Goal: Information Seeking & Learning: Find contact information

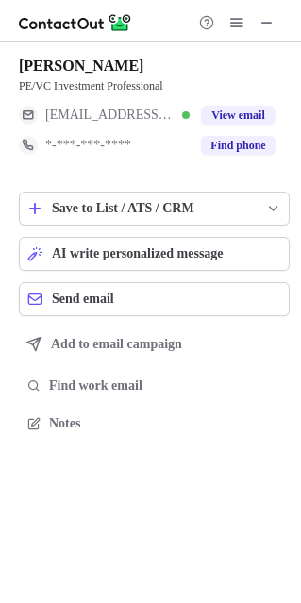
scroll to position [409, 301]
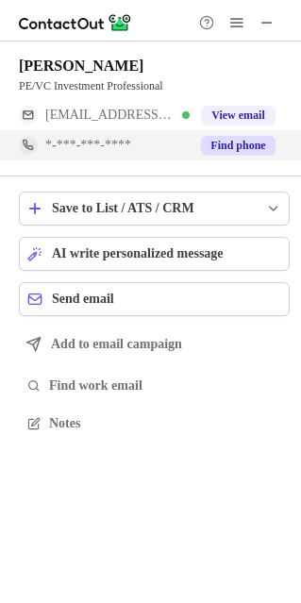
click at [111, 148] on span "*-***-***-****" at bounding box center [88, 145] width 86 height 17
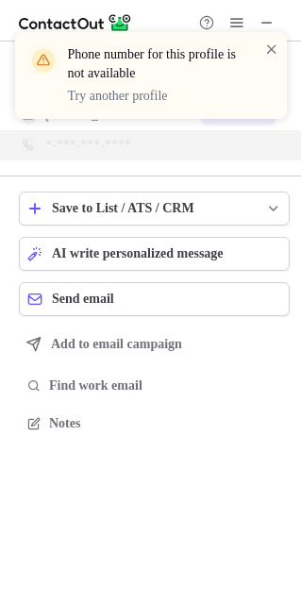
click at [273, 45] on span at bounding box center [271, 49] width 15 height 19
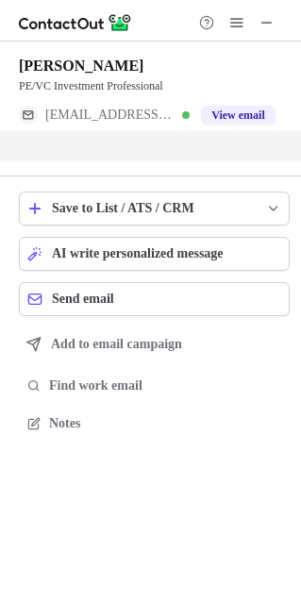
click at [273, 45] on span at bounding box center [271, 49] width 15 height 19
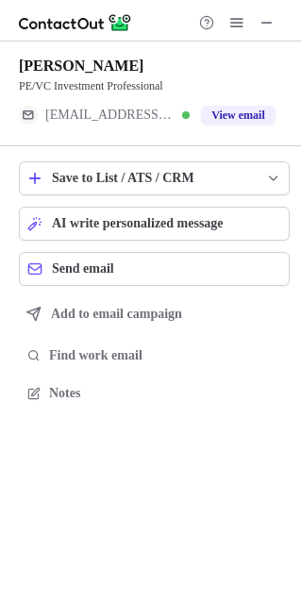
click at [264, 24] on div "Phone number for this profile is not available Try another profile" at bounding box center [151, 32] width 302 height 38
click at [264, 24] on span at bounding box center [266, 22] width 15 height 15
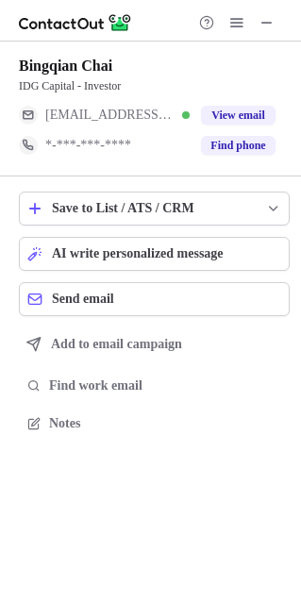
scroll to position [409, 301]
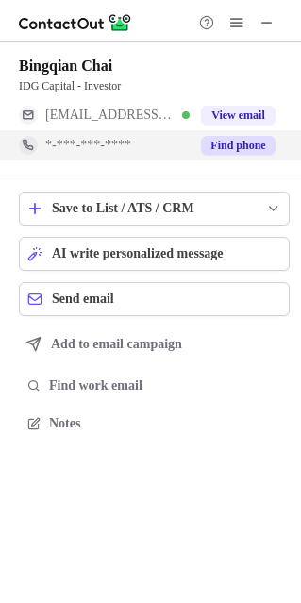
click at [209, 149] on button "Find phone" at bounding box center [238, 145] width 74 height 19
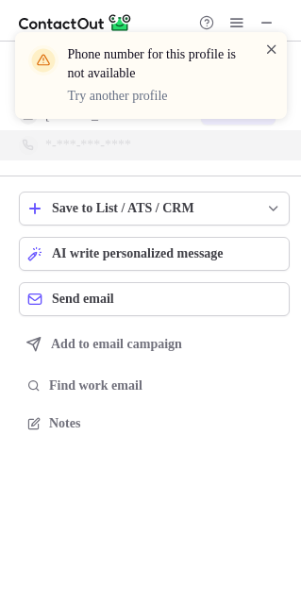
click at [268, 48] on span at bounding box center [271, 49] width 15 height 19
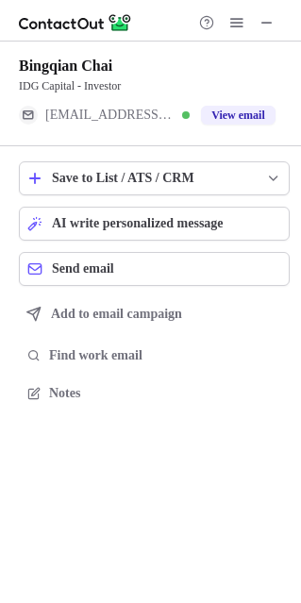
scroll to position [380, 301]
click at [133, 116] on div "***@163.com Verified" at bounding box center [117, 115] width 144 height 17
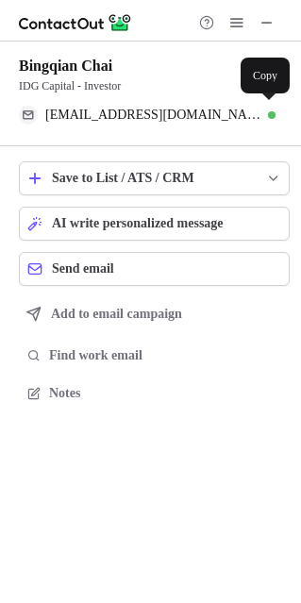
click at [133, 116] on span "chaibingqian@163.com" at bounding box center [153, 115] width 216 height 17
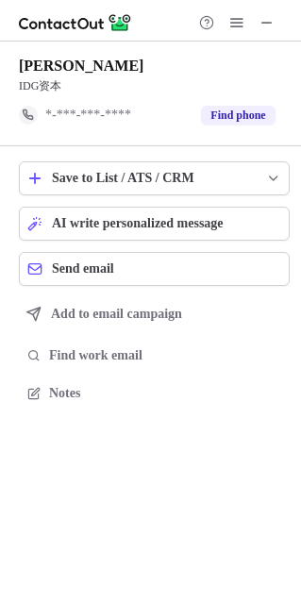
scroll to position [380, 301]
click at [267, 23] on span at bounding box center [266, 22] width 15 height 15
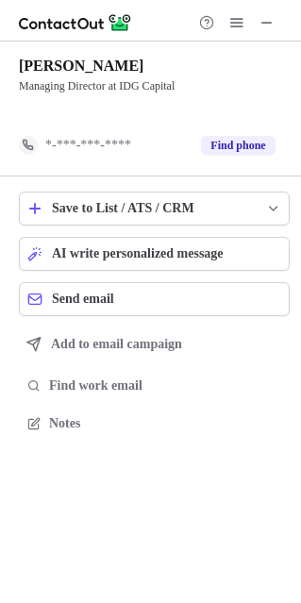
scroll to position [380, 301]
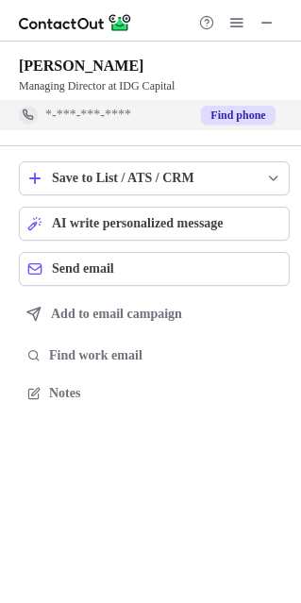
click at [117, 115] on span "*-***-***-****" at bounding box center [88, 115] width 86 height 17
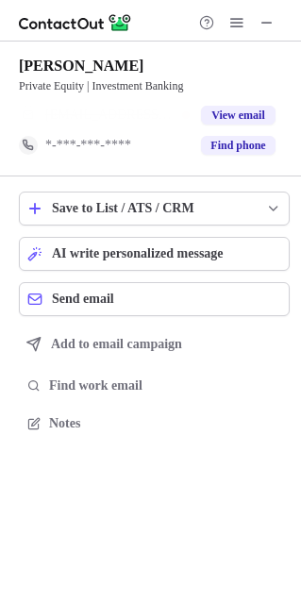
scroll to position [380, 301]
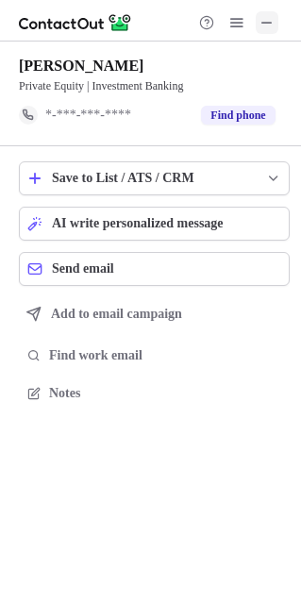
click at [266, 23] on span at bounding box center [266, 22] width 15 height 15
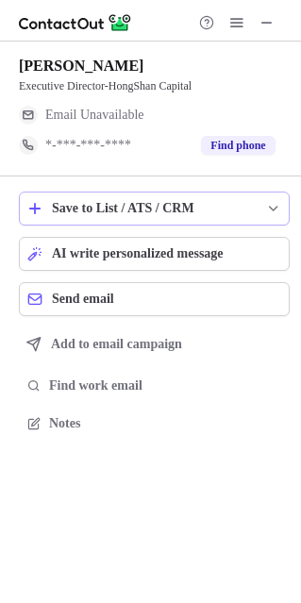
scroll to position [409, 301]
click at [118, 148] on span "*-***-***-****" at bounding box center [88, 145] width 86 height 17
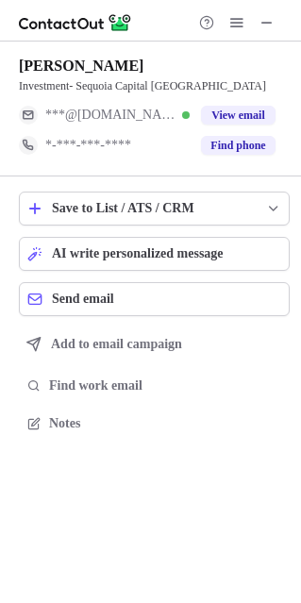
scroll to position [409, 301]
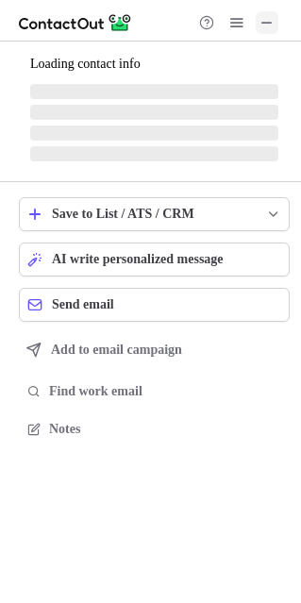
click at [267, 25] on span at bounding box center [266, 22] width 15 height 15
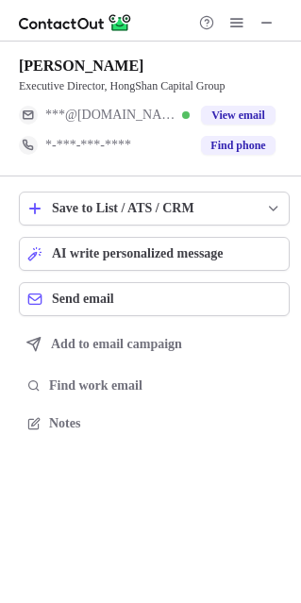
scroll to position [409, 301]
click at [277, 22] on button at bounding box center [267, 22] width 23 height 23
click at [151, 145] on div "*-***-***-****" at bounding box center [117, 145] width 144 height 17
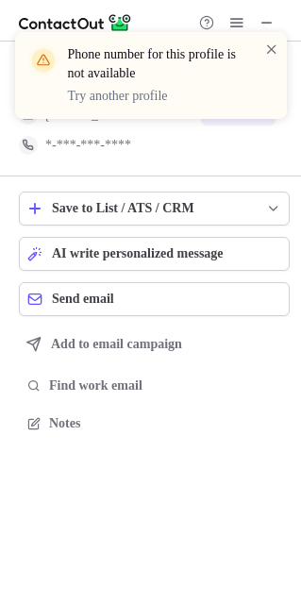
click at [151, 145] on div "Phone number for this profile is not available Try another profile" at bounding box center [151, 83] width 302 height 140
click at [269, 49] on span at bounding box center [271, 49] width 15 height 19
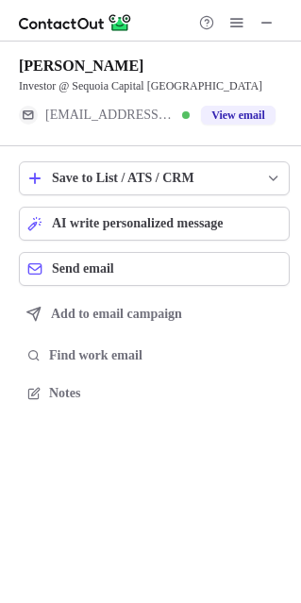
scroll to position [380, 301]
click at [155, 84] on div "Investor @ Sequoia Capital [GEOGRAPHIC_DATA]" at bounding box center [154, 85] width 271 height 17
click at [107, 113] on span "[EMAIL_ADDRESS][DOMAIN_NAME]" at bounding box center [110, 115] width 130 height 17
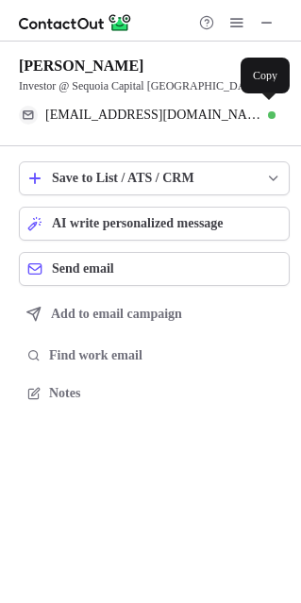
click at [107, 113] on span "[EMAIL_ADDRESS][DOMAIN_NAME]" at bounding box center [153, 115] width 216 height 17
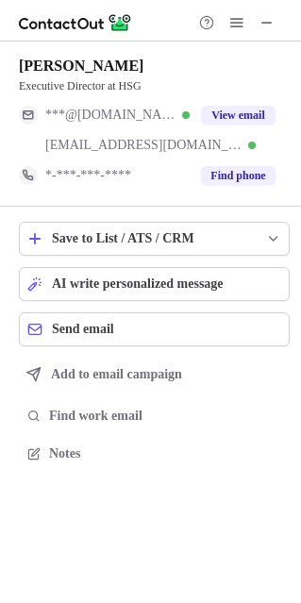
scroll to position [439, 301]
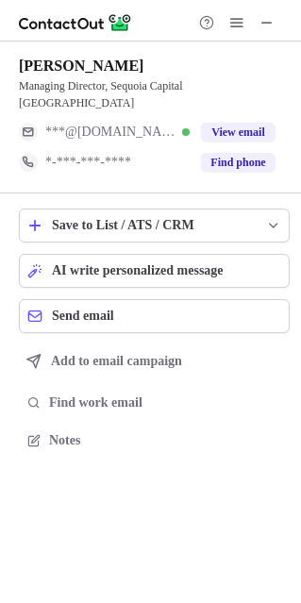
scroll to position [409, 301]
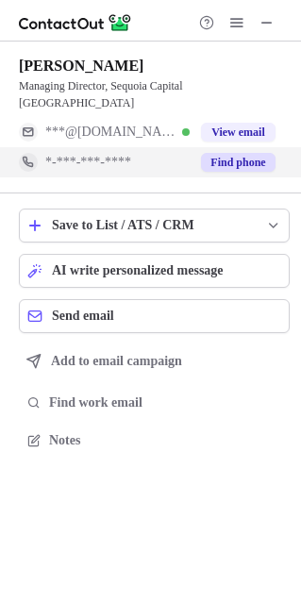
click at [98, 154] on span "*-***-***-****" at bounding box center [88, 162] width 86 height 17
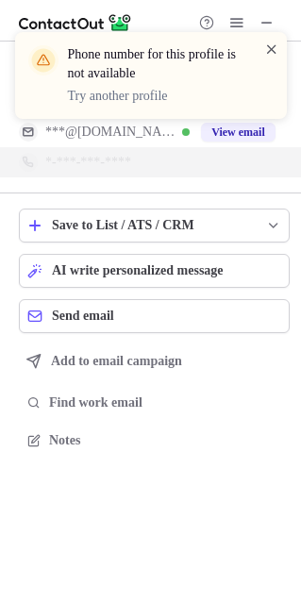
click at [270, 52] on span at bounding box center [271, 49] width 15 height 19
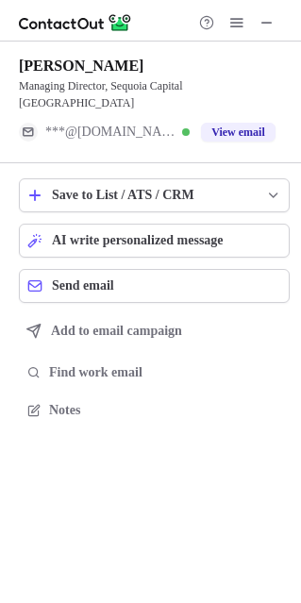
scroll to position [380, 301]
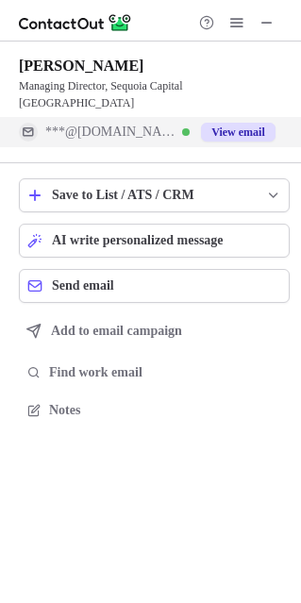
click at [151, 124] on span "***@hotmail.com" at bounding box center [110, 132] width 130 height 17
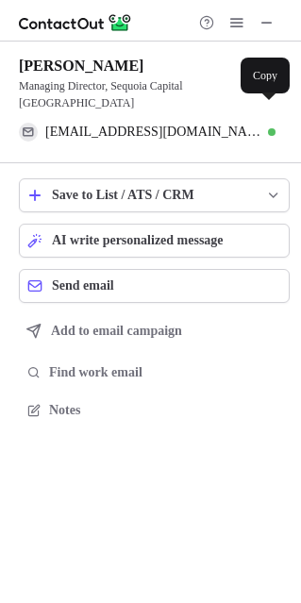
click at [151, 124] on span "fengxin1029@hotmail.com" at bounding box center [153, 132] width 216 height 17
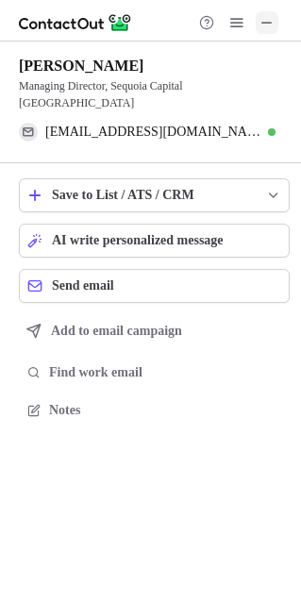
click at [267, 25] on span at bounding box center [266, 22] width 15 height 15
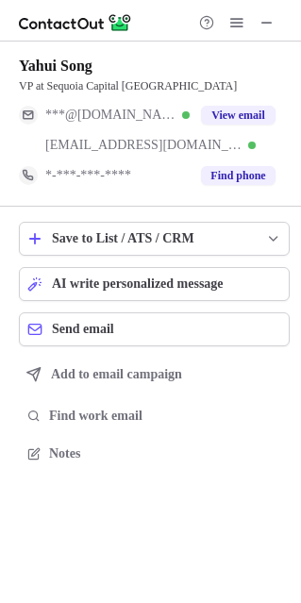
scroll to position [439, 301]
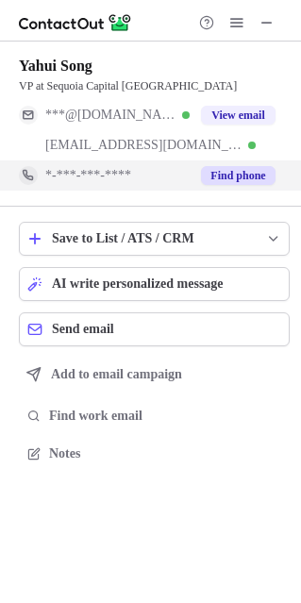
click at [164, 175] on div "*-***-***-****" at bounding box center [117, 175] width 144 height 17
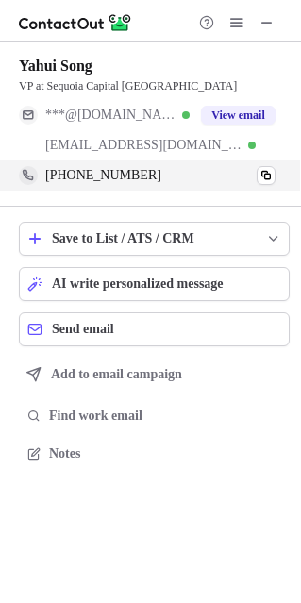
click at [113, 177] on span "[PHONE_NUMBER]" at bounding box center [103, 175] width 116 height 17
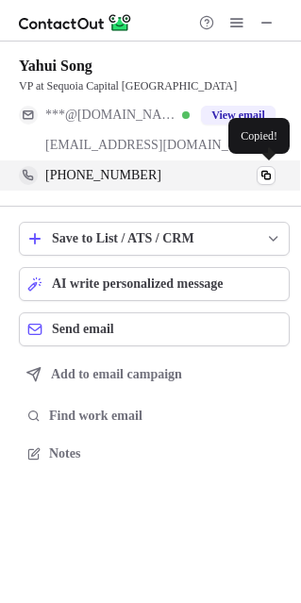
click at [113, 177] on span "[PHONE_NUMBER]" at bounding box center [103, 175] width 116 height 17
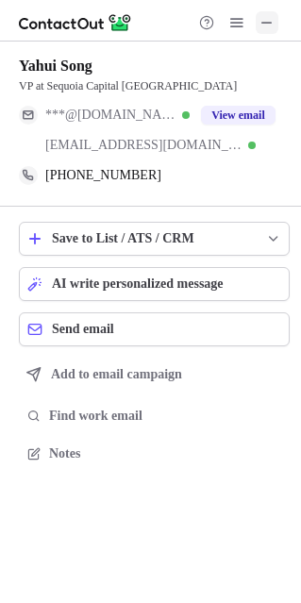
click at [261, 27] on span at bounding box center [266, 22] width 15 height 15
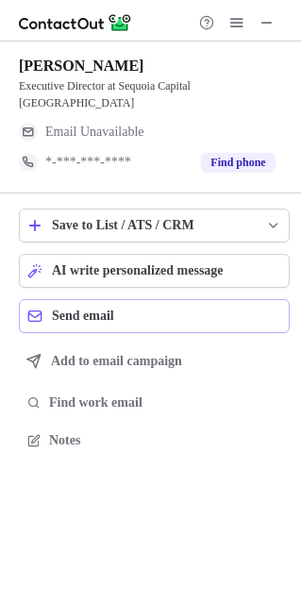
scroll to position [409, 301]
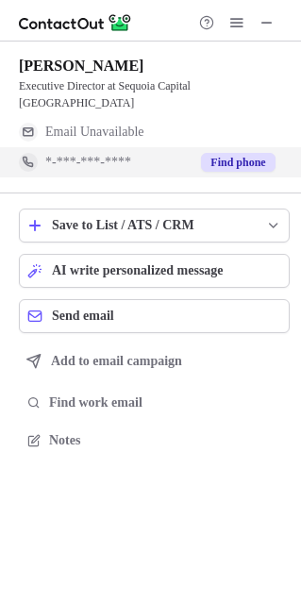
click at [123, 154] on span "*-***-***-****" at bounding box center [88, 162] width 86 height 17
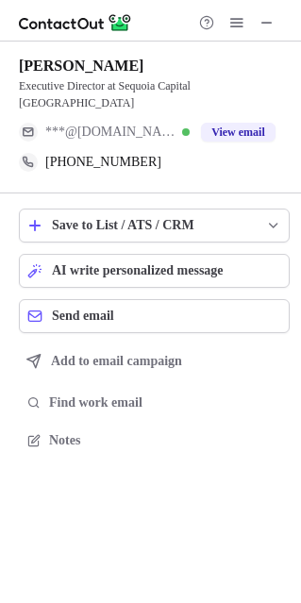
click at [106, 154] on span "[PHONE_NUMBER]" at bounding box center [103, 162] width 116 height 17
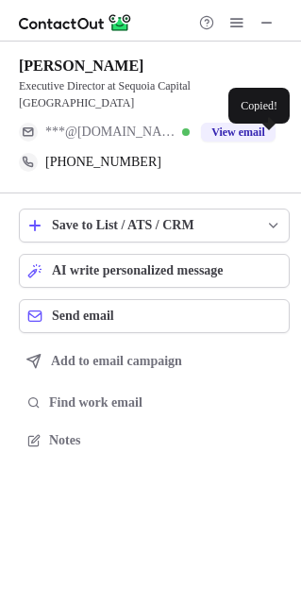
click at [106, 154] on span "[PHONE_NUMBER]" at bounding box center [103, 162] width 116 height 17
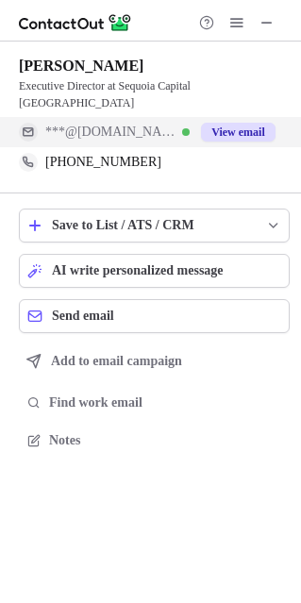
click at [131, 124] on span "***@[DOMAIN_NAME]" at bounding box center [110, 132] width 130 height 17
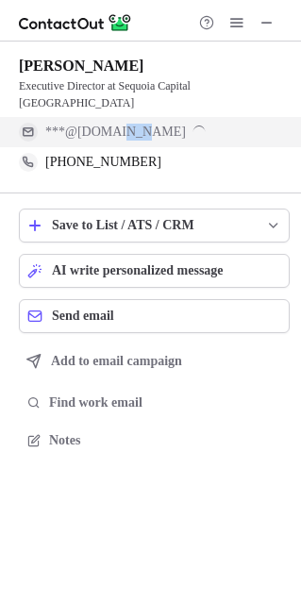
scroll to position [439, 301]
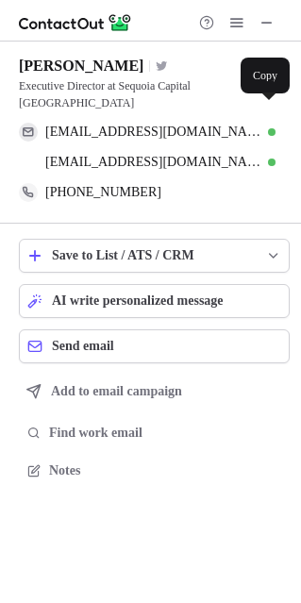
click at [131, 124] on span "[EMAIL_ADDRESS][DOMAIN_NAME]" at bounding box center [153, 132] width 216 height 17
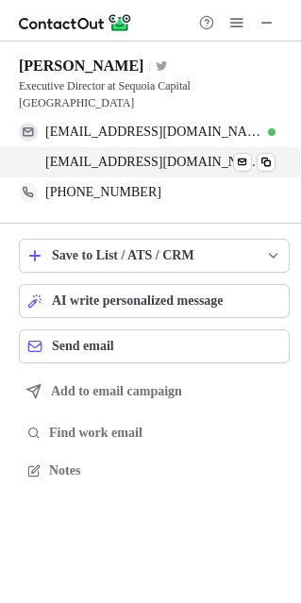
click at [111, 124] on span "[EMAIL_ADDRESS][DOMAIN_NAME]" at bounding box center [153, 132] width 216 height 17
click at [181, 154] on span "[EMAIL_ADDRESS][DOMAIN_NAME]" at bounding box center [153, 162] width 216 height 17
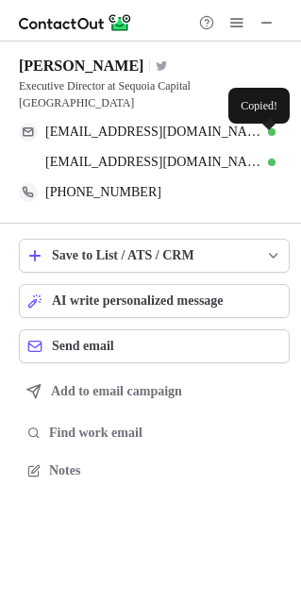
click at [33, 147] on div "[EMAIL_ADDRESS][DOMAIN_NAME] Verified Send email Copied!" at bounding box center [147, 162] width 256 height 30
click at [81, 154] on span "[EMAIL_ADDRESS][DOMAIN_NAME]" at bounding box center [153, 162] width 216 height 17
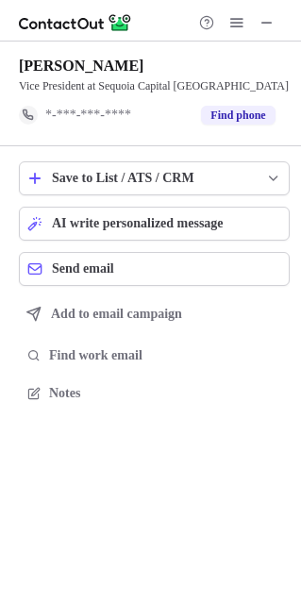
scroll to position [380, 301]
click at [268, 21] on span at bounding box center [266, 22] width 15 height 15
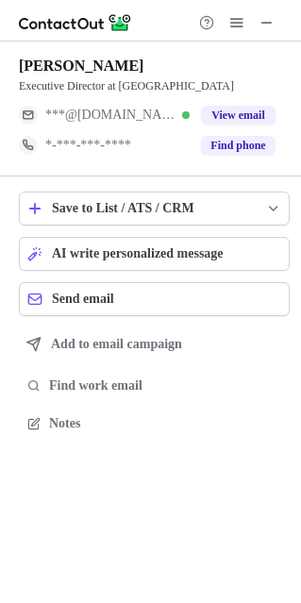
scroll to position [409, 301]
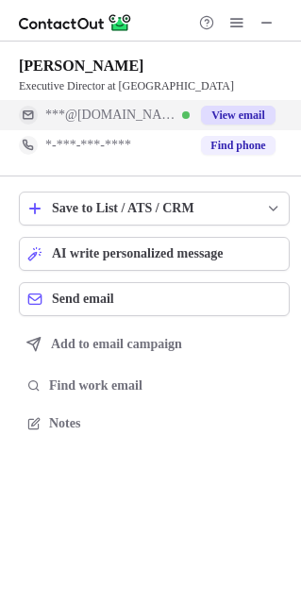
click at [130, 118] on span "***@gmail.com" at bounding box center [110, 115] width 130 height 17
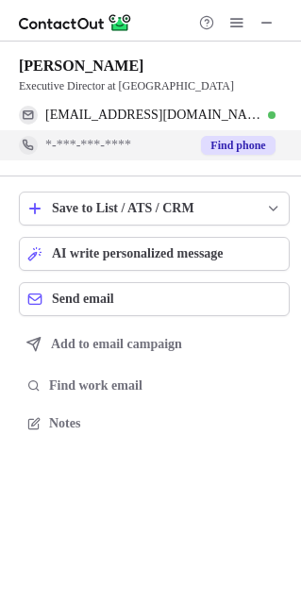
click at [112, 149] on span "*-***-***-****" at bounding box center [88, 145] width 86 height 17
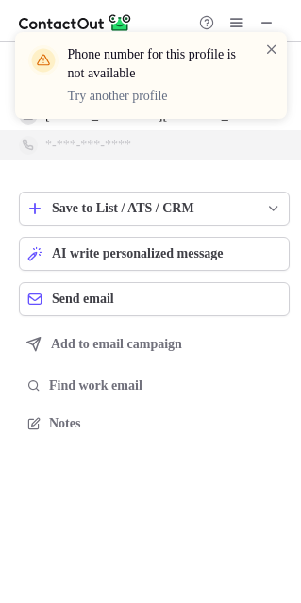
click at [274, 46] on span at bounding box center [271, 49] width 15 height 19
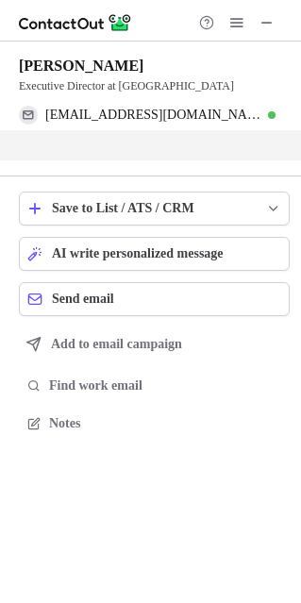
scroll to position [380, 301]
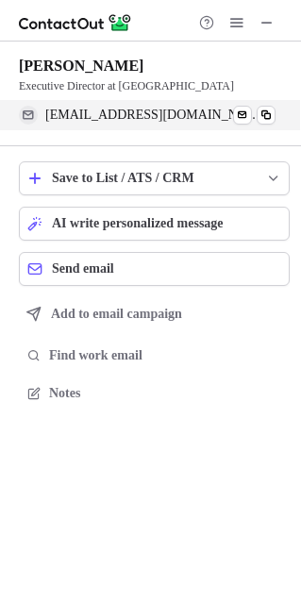
click at [131, 114] on span "charlottevivi@gmail.com" at bounding box center [153, 115] width 216 height 17
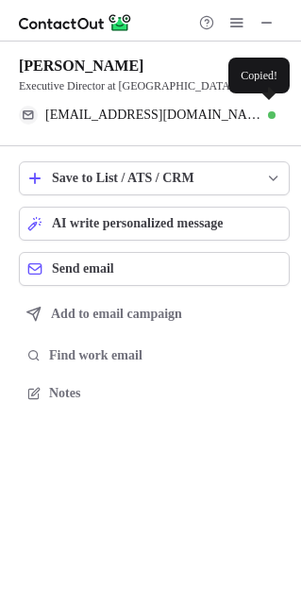
click at [99, 124] on div "charlottevivi@gmail.com Verified Send email Copied!" at bounding box center [147, 115] width 256 height 30
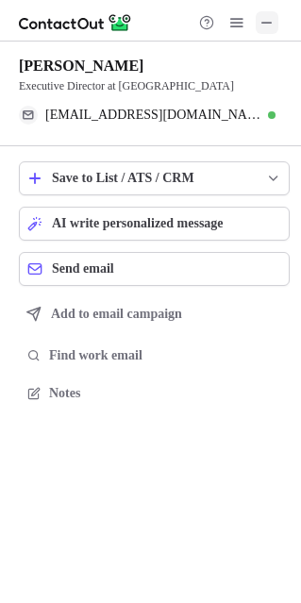
click at [264, 23] on span at bounding box center [266, 22] width 15 height 15
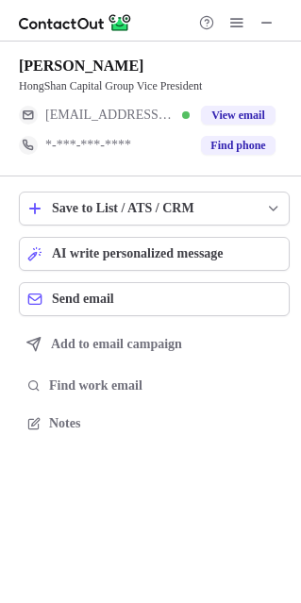
scroll to position [409, 301]
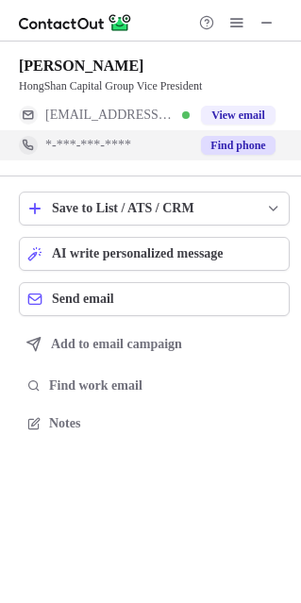
click at [127, 137] on span "*-***-***-****" at bounding box center [88, 145] width 86 height 17
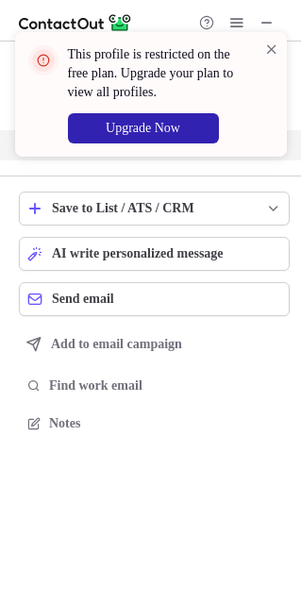
scroll to position [380, 301]
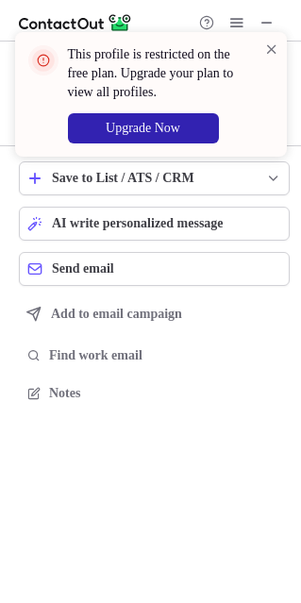
click at [275, 47] on span at bounding box center [271, 49] width 15 height 19
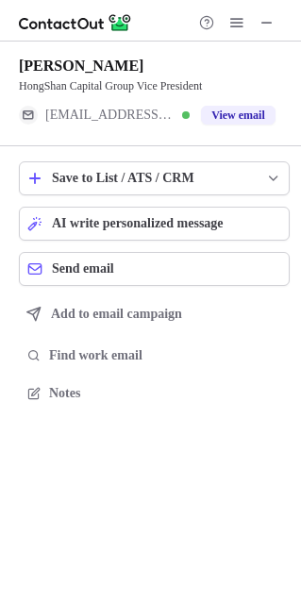
click at [129, 110] on div "This profile is restricted on the free plan. Upgrade your plan to view all prof…" at bounding box center [150, 301] width 301 height 603
click at [129, 110] on span "[EMAIL_ADDRESS][DOMAIN_NAME]" at bounding box center [110, 115] width 130 height 17
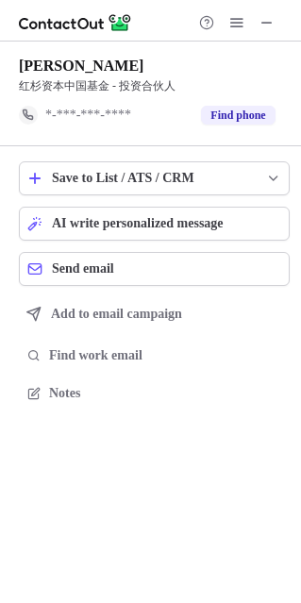
scroll to position [380, 301]
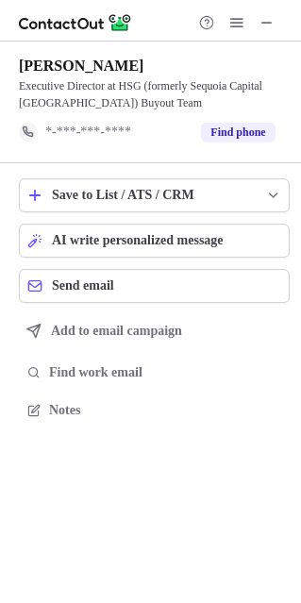
scroll to position [396, 301]
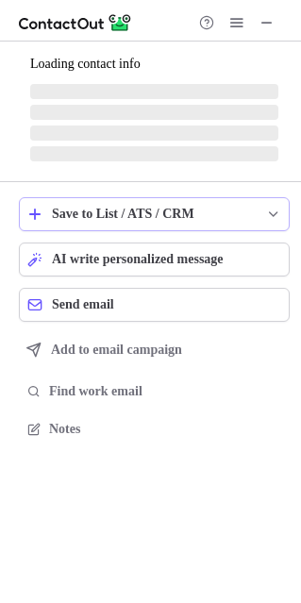
scroll to position [426, 301]
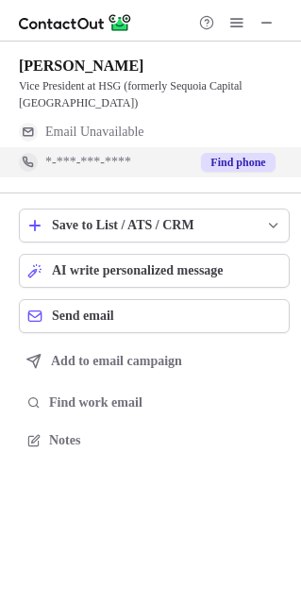
click at [103, 173] on div "*-***-***-****" at bounding box center [104, 162] width 171 height 30
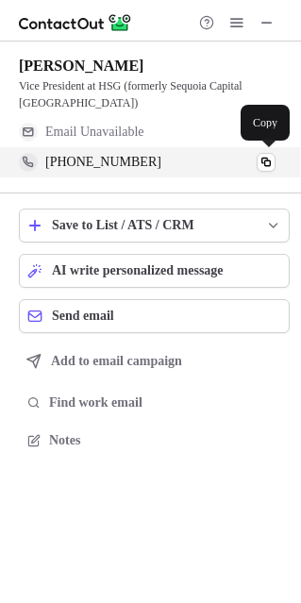
click at [155, 159] on div "[PHONE_NUMBER]" at bounding box center [160, 162] width 230 height 17
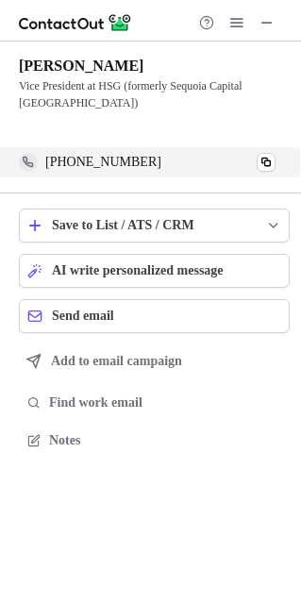
scroll to position [396, 301]
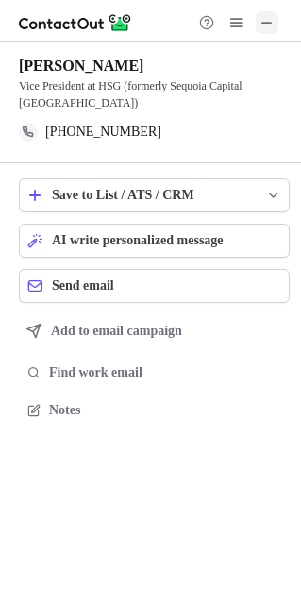
click at [265, 25] on span at bounding box center [266, 22] width 15 height 15
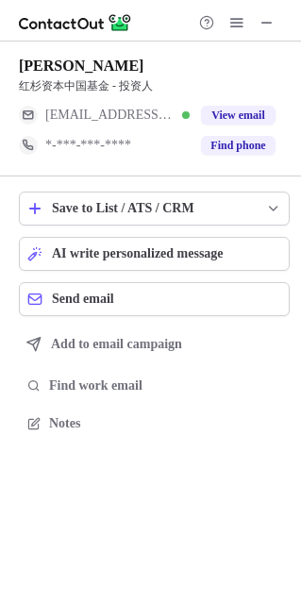
scroll to position [409, 301]
click at [267, 28] on span at bounding box center [266, 22] width 15 height 15
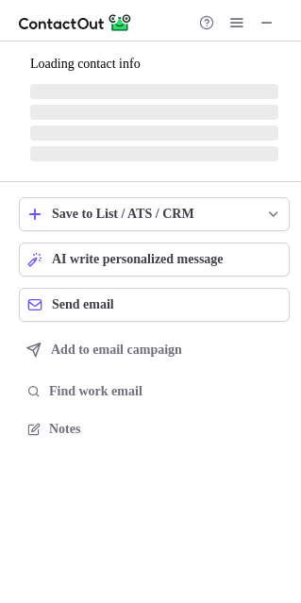
scroll to position [409, 301]
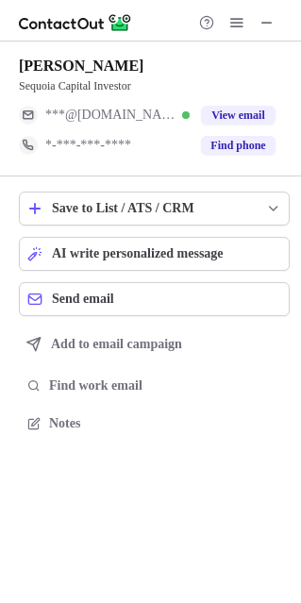
click at [167, 156] on div "*-***-***-****" at bounding box center [104, 145] width 171 height 30
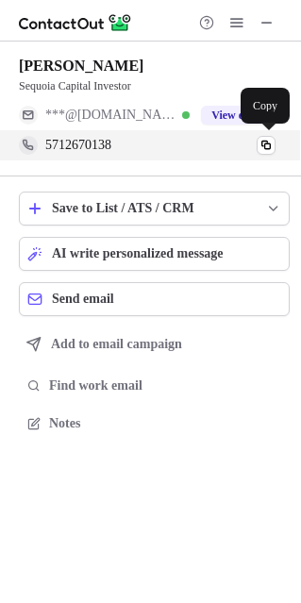
click at [126, 120] on span "***@[DOMAIN_NAME]" at bounding box center [110, 115] width 130 height 17
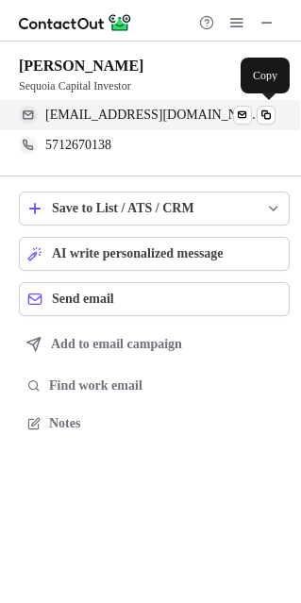
click at [110, 119] on span "[EMAIL_ADDRESS][DOMAIN_NAME]" at bounding box center [153, 115] width 216 height 17
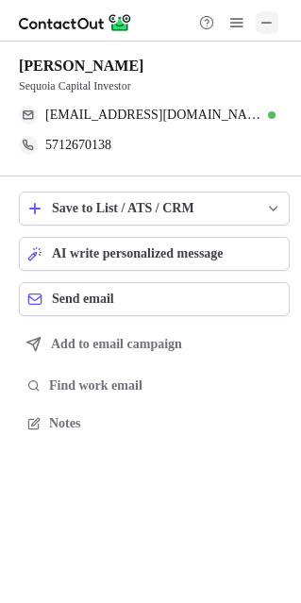
click at [268, 15] on span at bounding box center [266, 22] width 15 height 15
